Goal: Find specific page/section: Find specific page/section

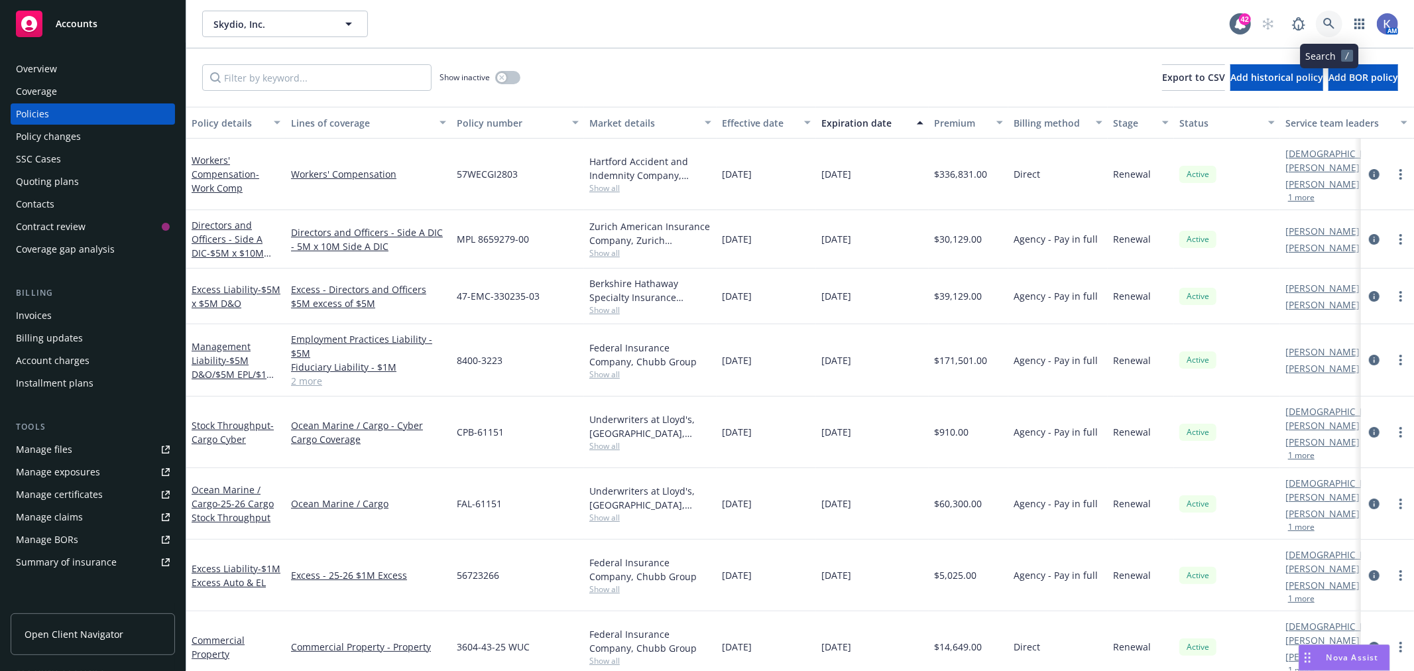
click at [1328, 21] on icon at bounding box center [1329, 24] width 12 height 12
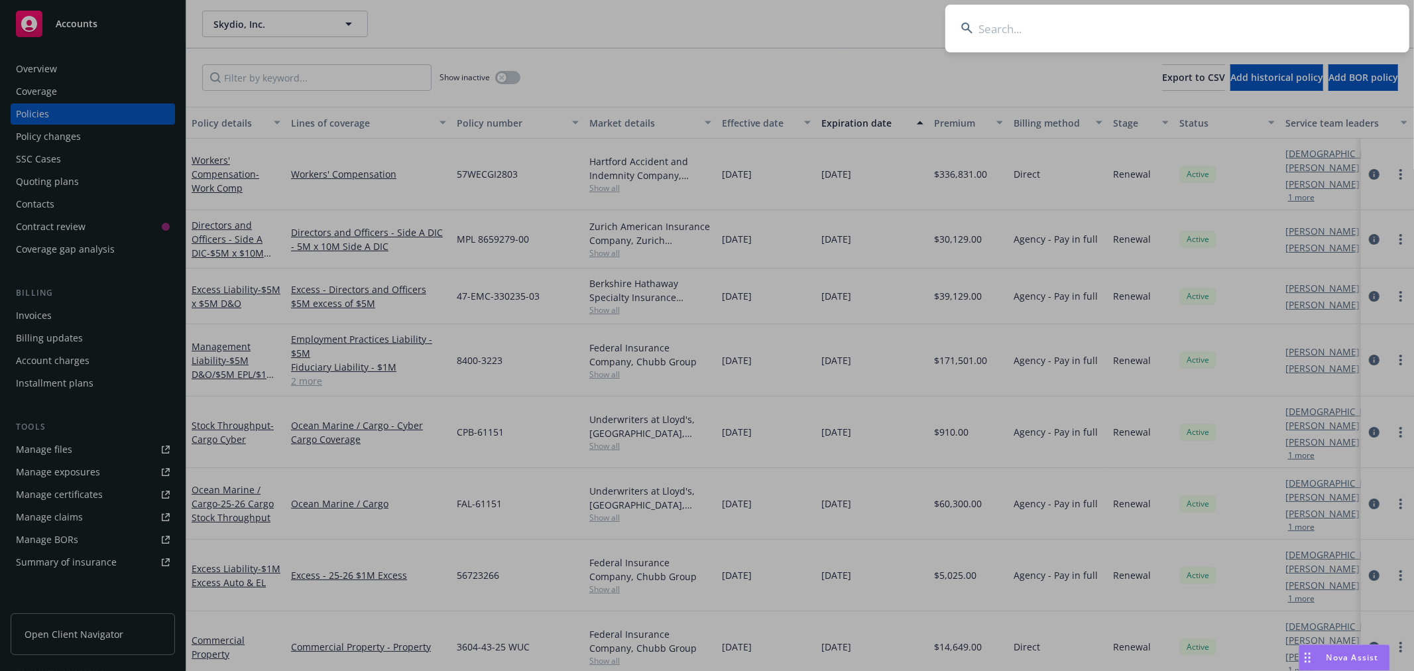
click at [1062, 23] on input at bounding box center [1177, 29] width 464 height 48
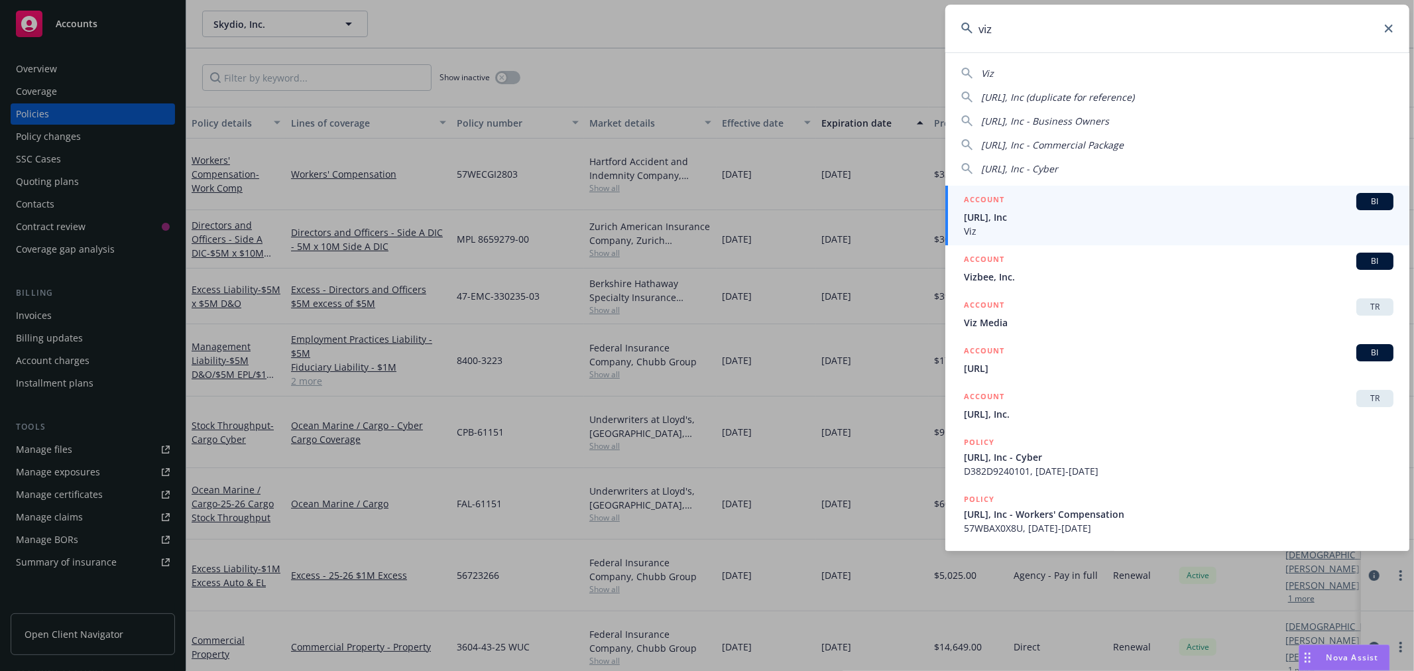
type input "viz"
click at [987, 208] on h5 "ACCOUNT" at bounding box center [984, 201] width 40 height 16
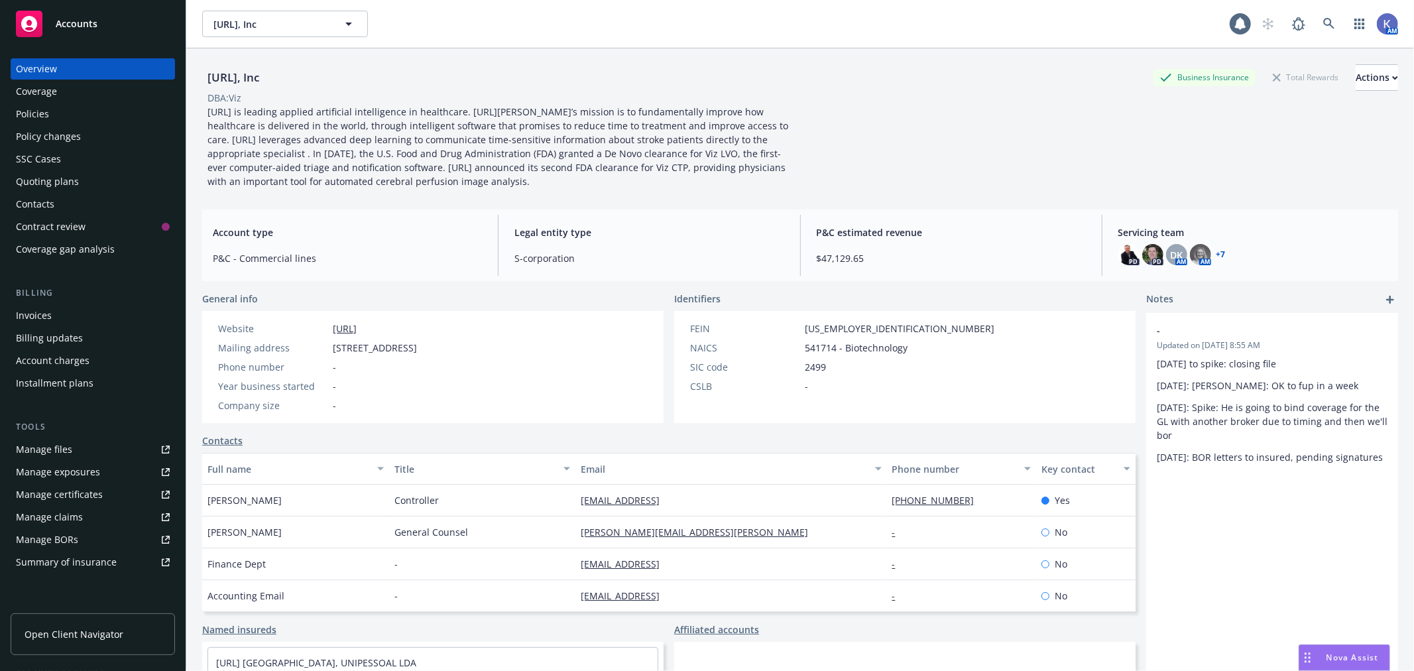
click at [74, 113] on div "Policies" at bounding box center [93, 113] width 154 height 21
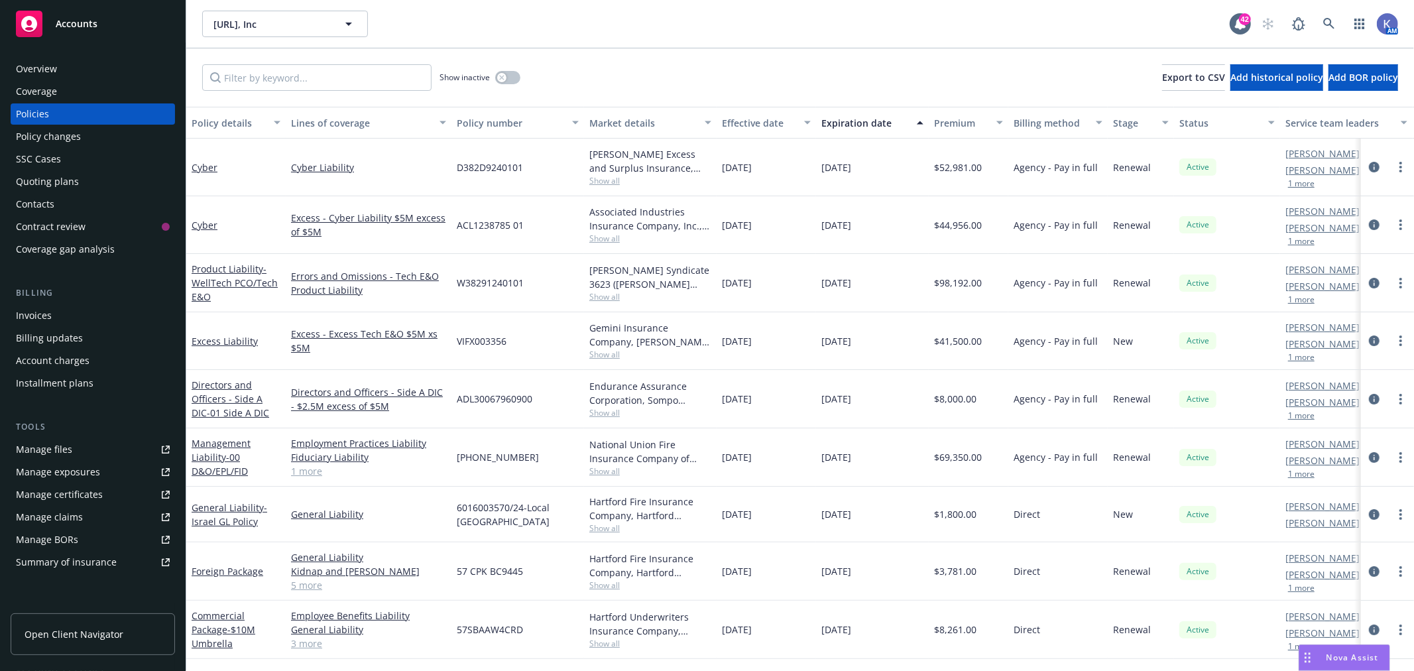
click at [232, 449] on div "Management Liability - 00 D&O/EPL/FID" at bounding box center [236, 457] width 89 height 42
click at [232, 441] on link "Management Liability - 00 D&O/EPL/FID" at bounding box center [221, 457] width 59 height 40
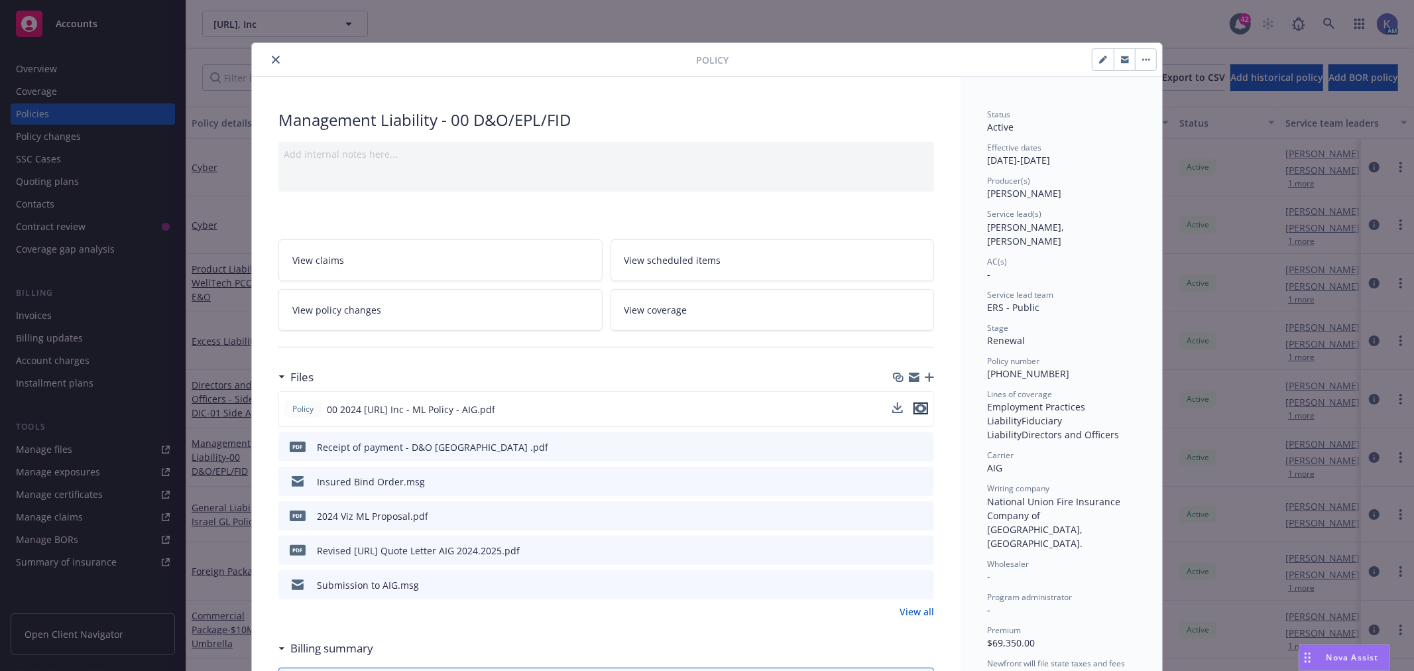
click at [919, 406] on icon "preview file" at bounding box center [921, 408] width 12 height 9
click at [272, 63] on icon "close" at bounding box center [276, 60] width 8 height 8
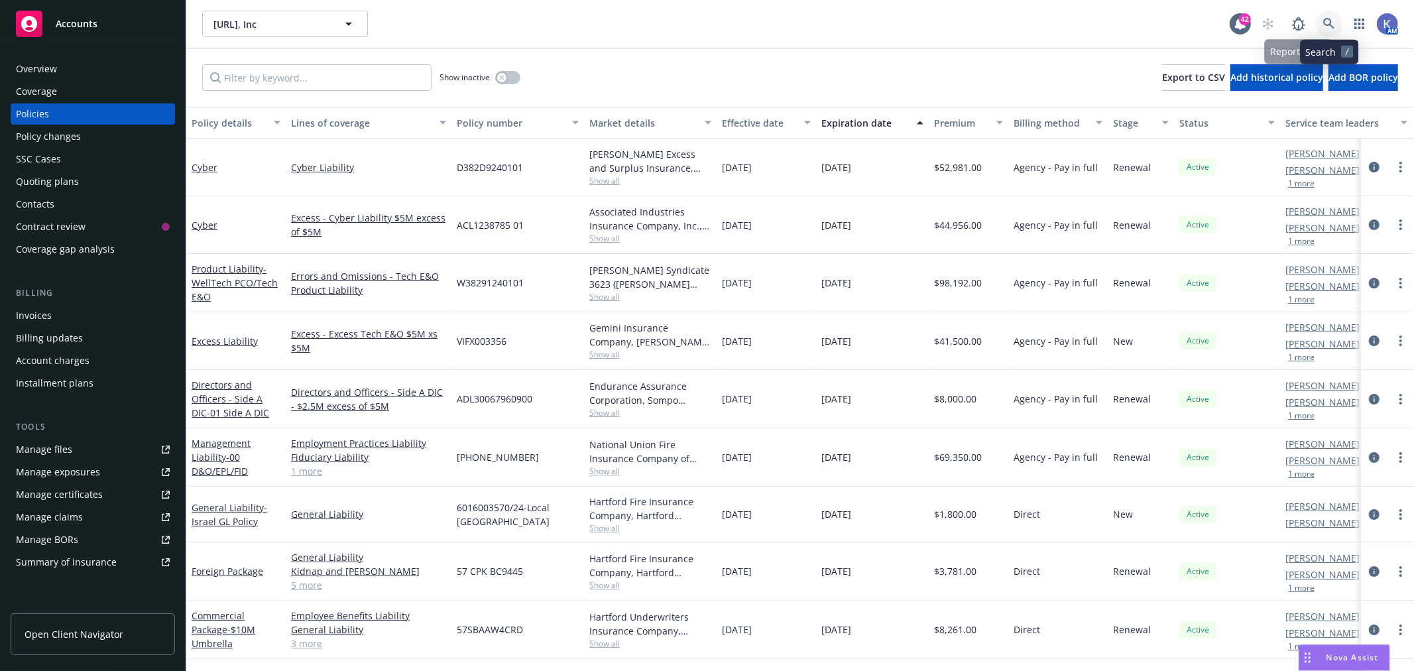
click at [1330, 17] on link at bounding box center [1329, 24] width 27 height 27
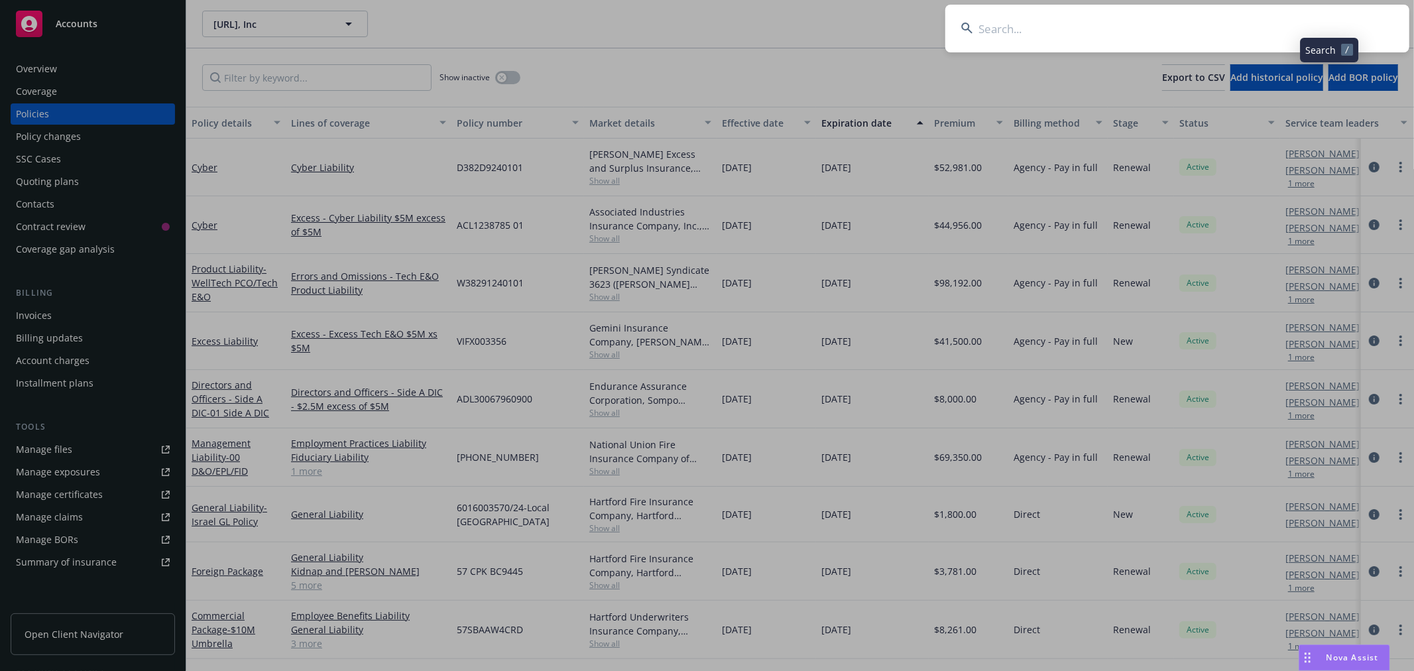
click at [1279, 24] on input at bounding box center [1177, 29] width 464 height 48
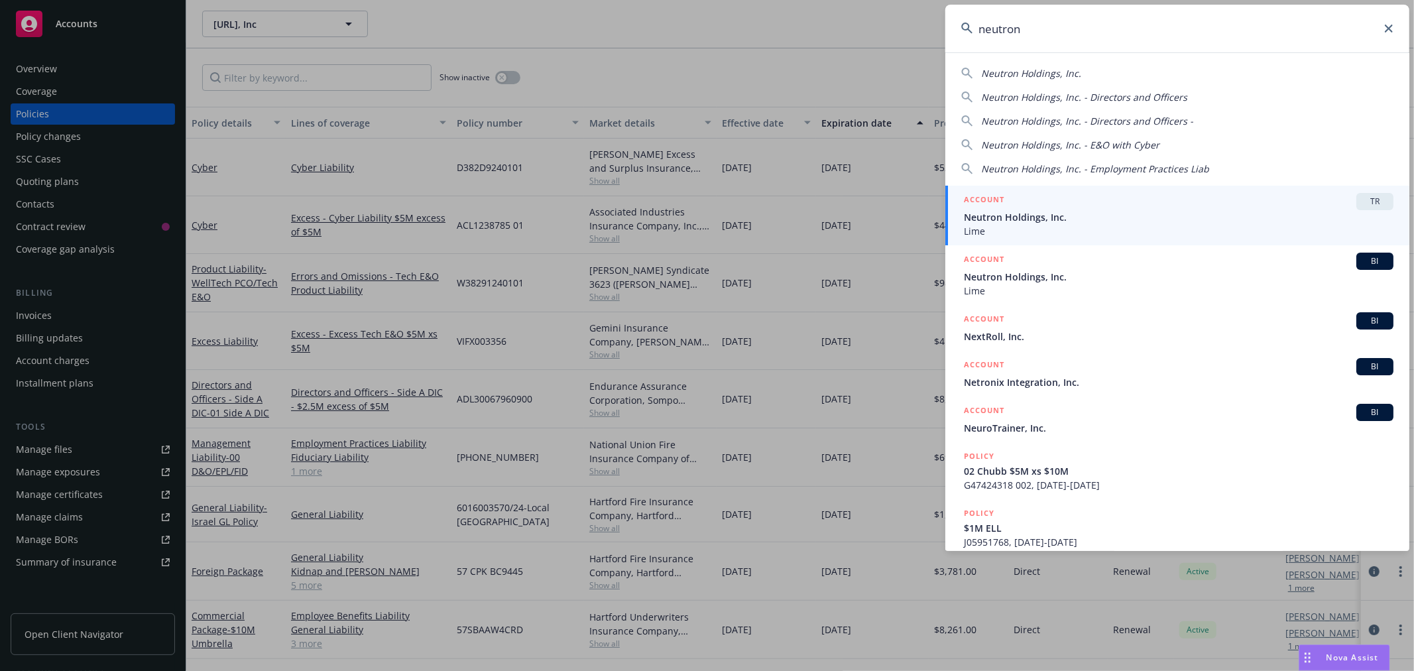
type input "neutron"
click at [1009, 212] on span "Neutron Holdings, Inc." at bounding box center [1178, 217] width 429 height 14
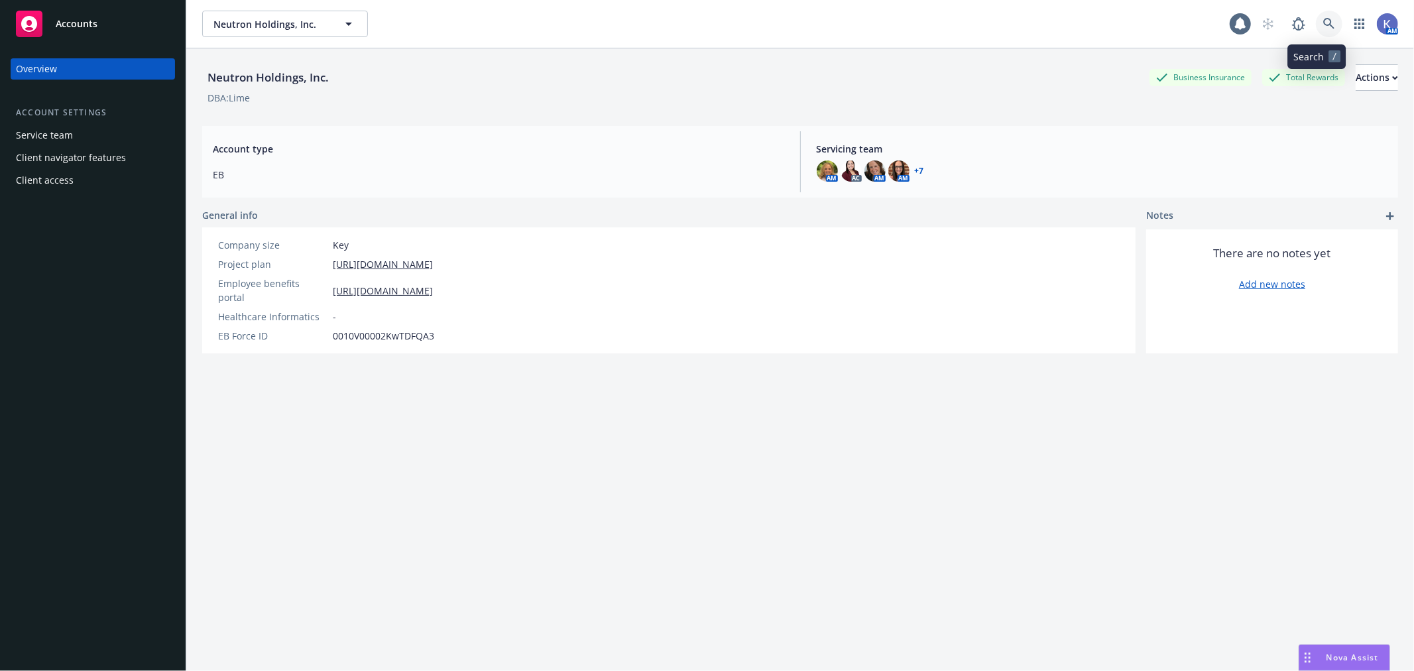
click at [1316, 23] on link at bounding box center [1329, 24] width 27 height 27
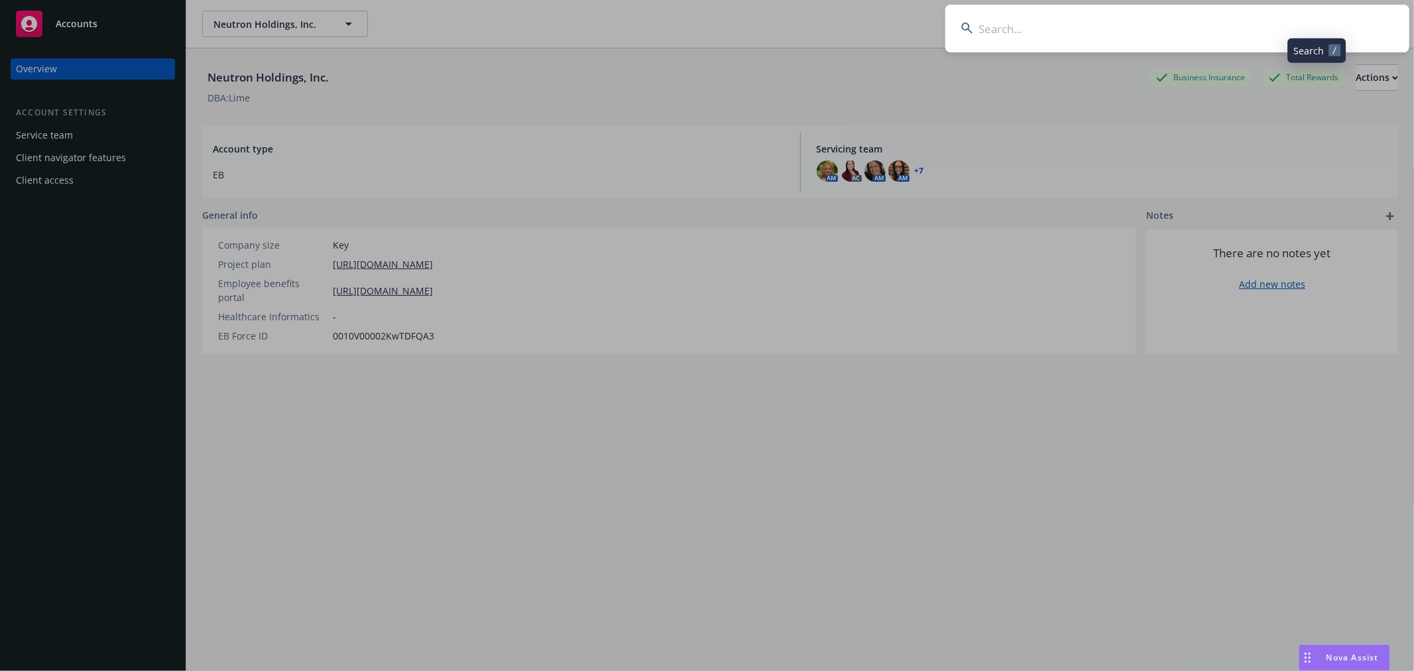
click at [1281, 28] on input at bounding box center [1177, 29] width 464 height 48
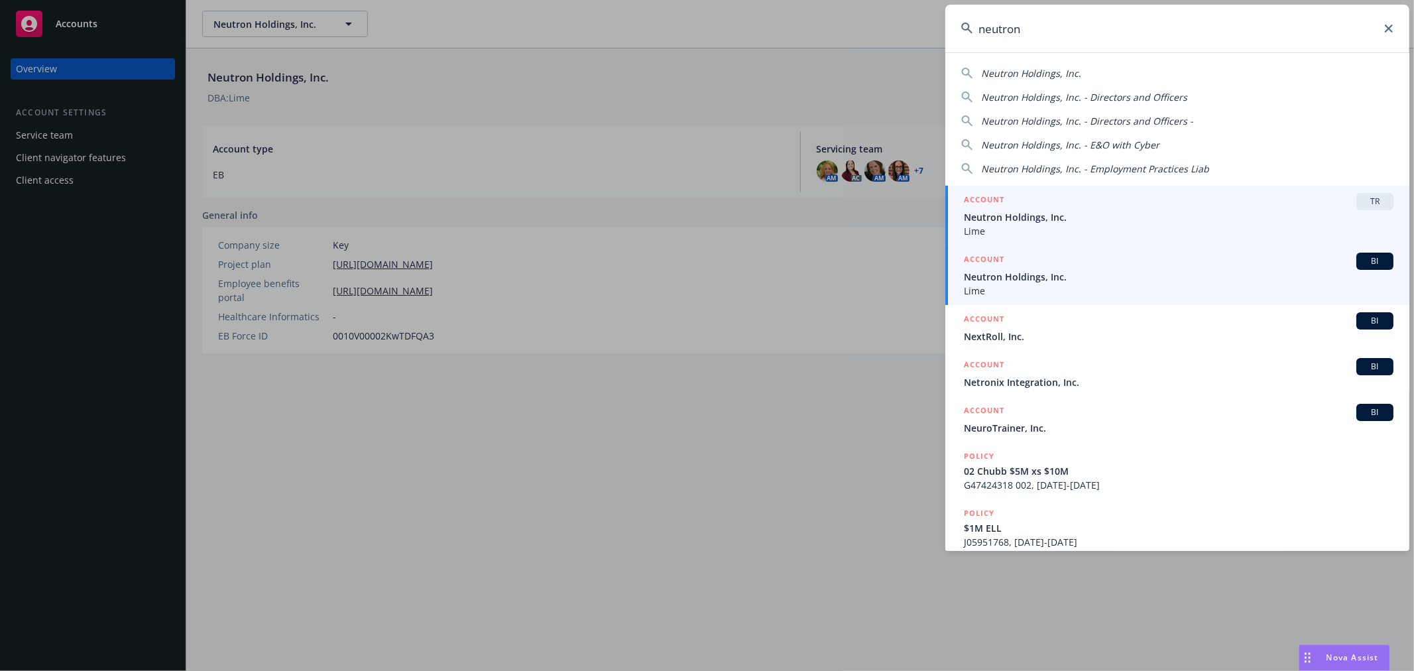
type input "neutron"
click at [1046, 273] on span "Neutron Holdings, Inc." at bounding box center [1178, 277] width 429 height 14
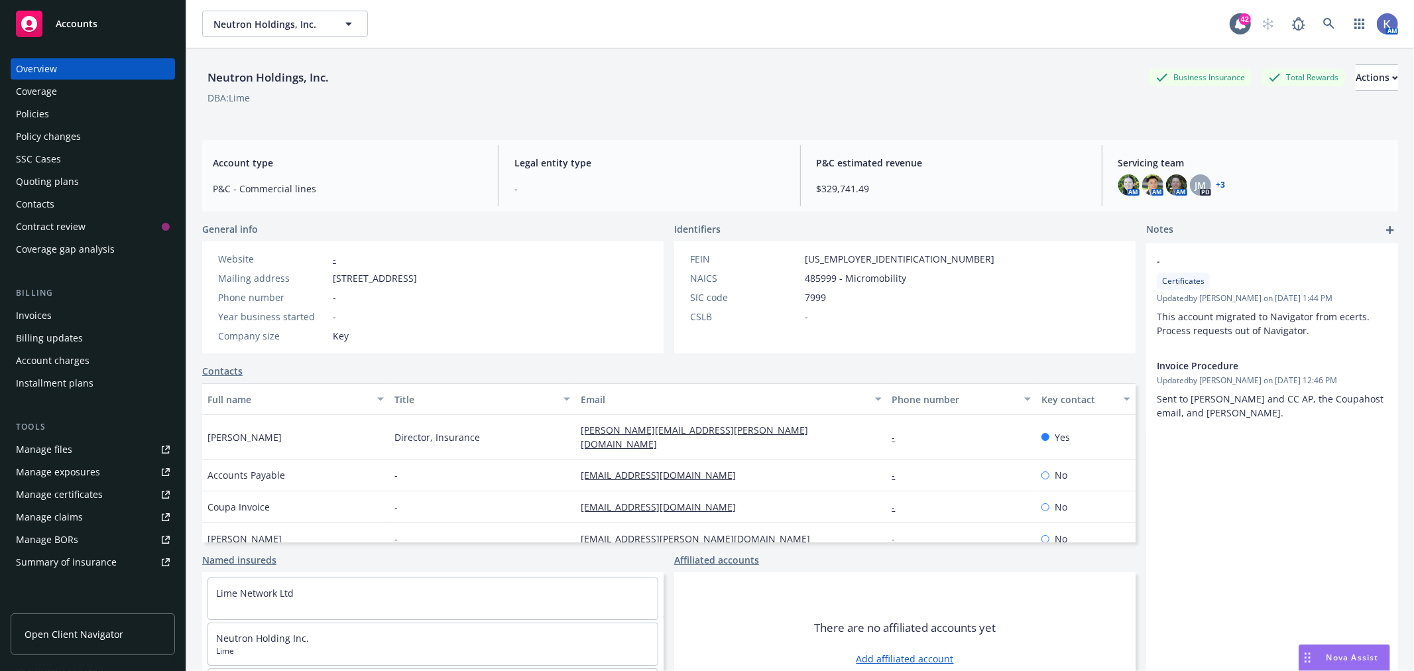
click at [83, 115] on div "Policies" at bounding box center [93, 113] width 154 height 21
